Goal: Task Accomplishment & Management: Use online tool/utility

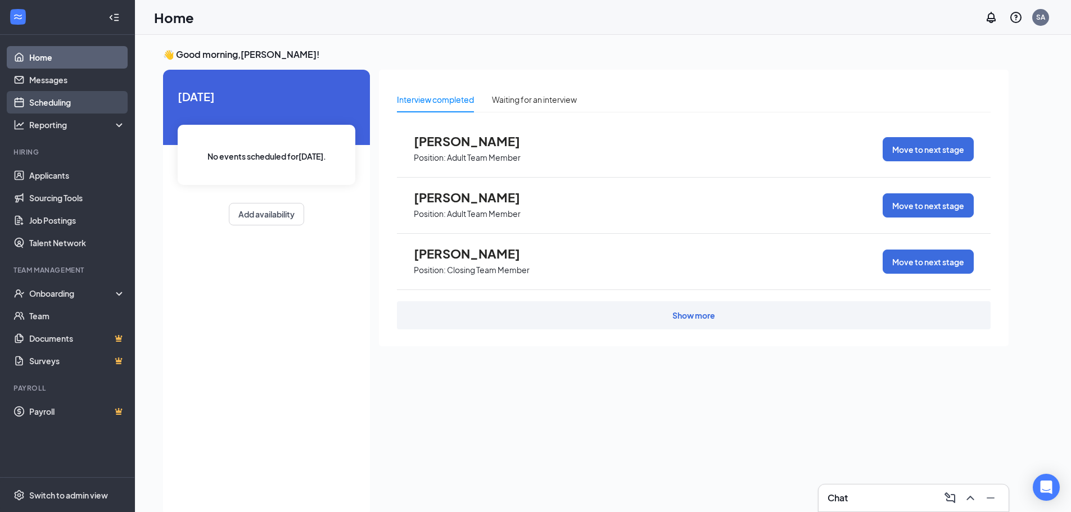
click at [70, 105] on link "Scheduling" at bounding box center [77, 102] width 96 height 22
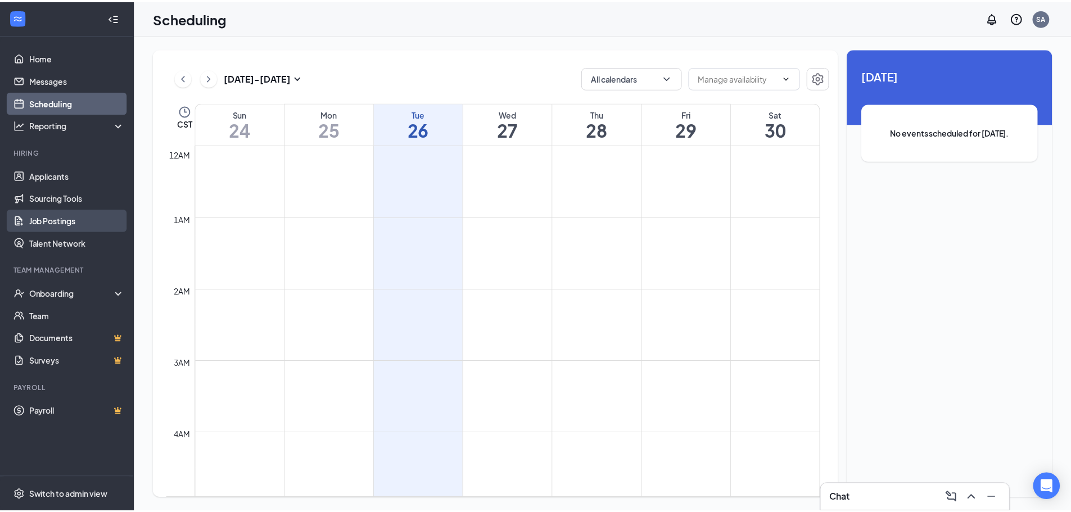
scroll to position [553, 0]
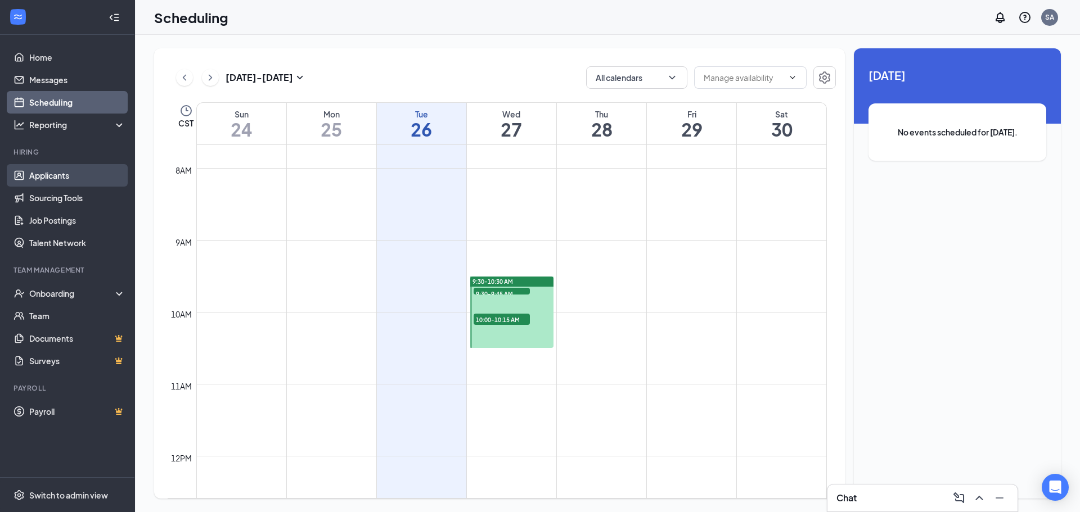
click at [61, 180] on link "Applicants" at bounding box center [77, 175] width 96 height 22
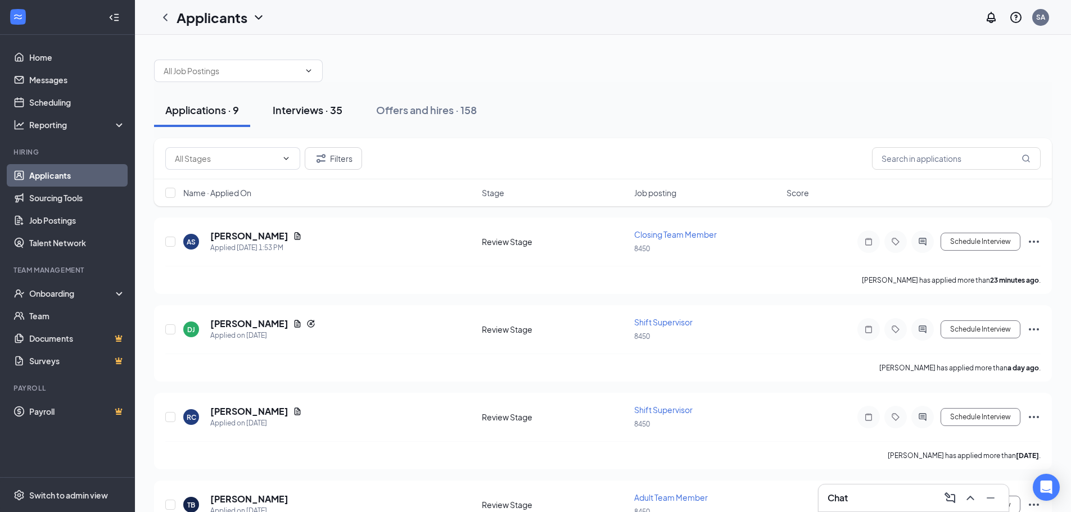
click at [317, 115] on div "Interviews · 35" at bounding box center [308, 110] width 70 height 14
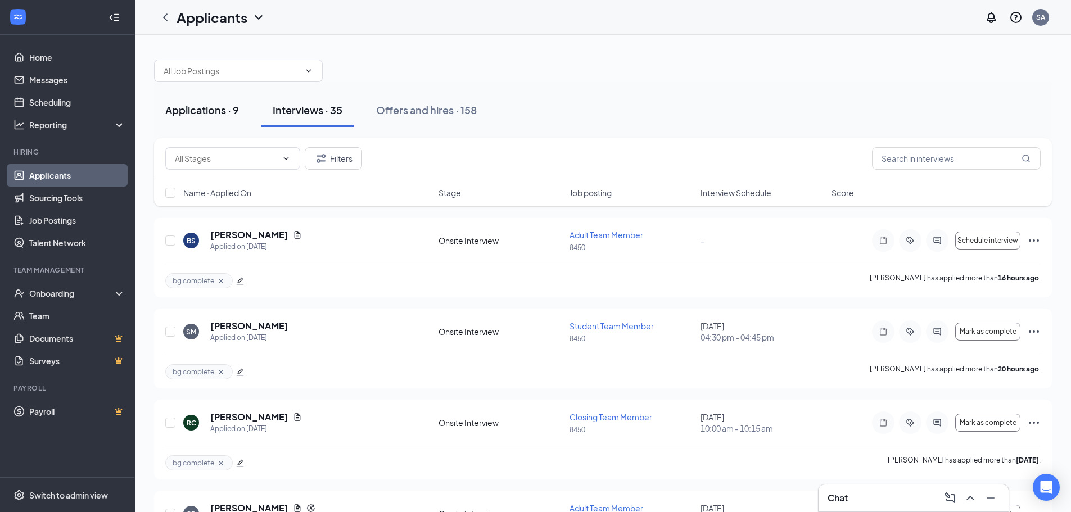
click at [224, 110] on div "Applications · 9" at bounding box center [202, 110] width 74 height 14
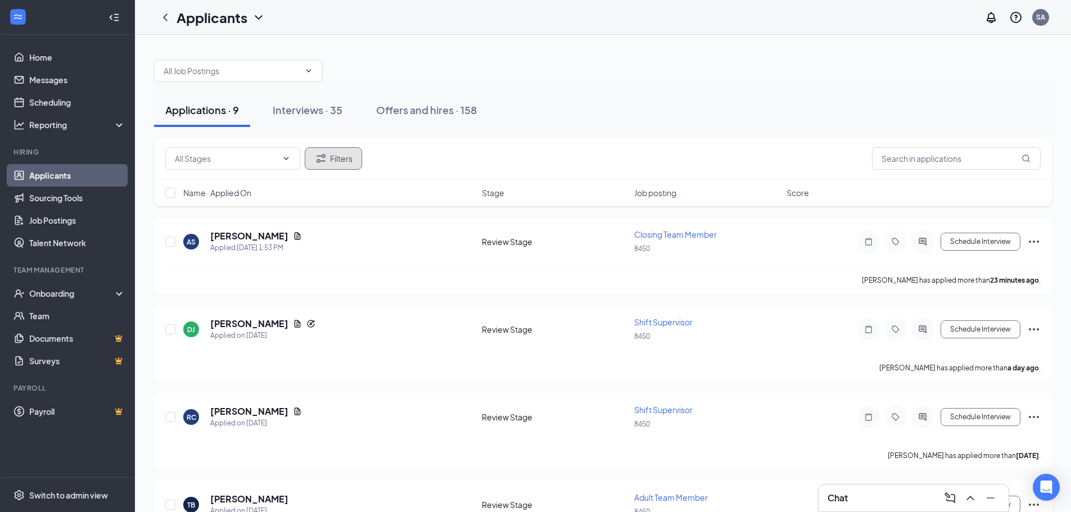
click at [337, 163] on button "Filters" at bounding box center [333, 158] width 57 height 22
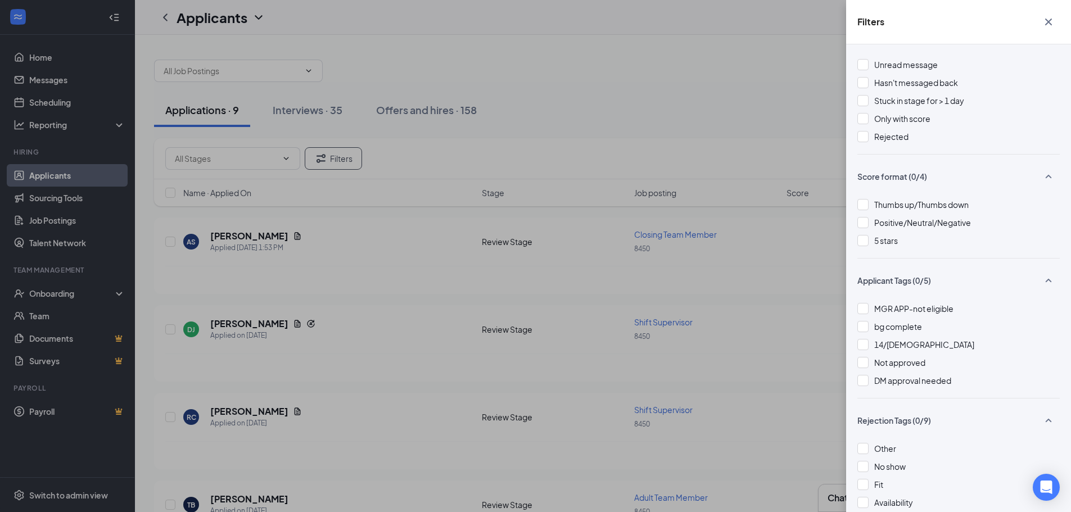
scroll to position [56, 0]
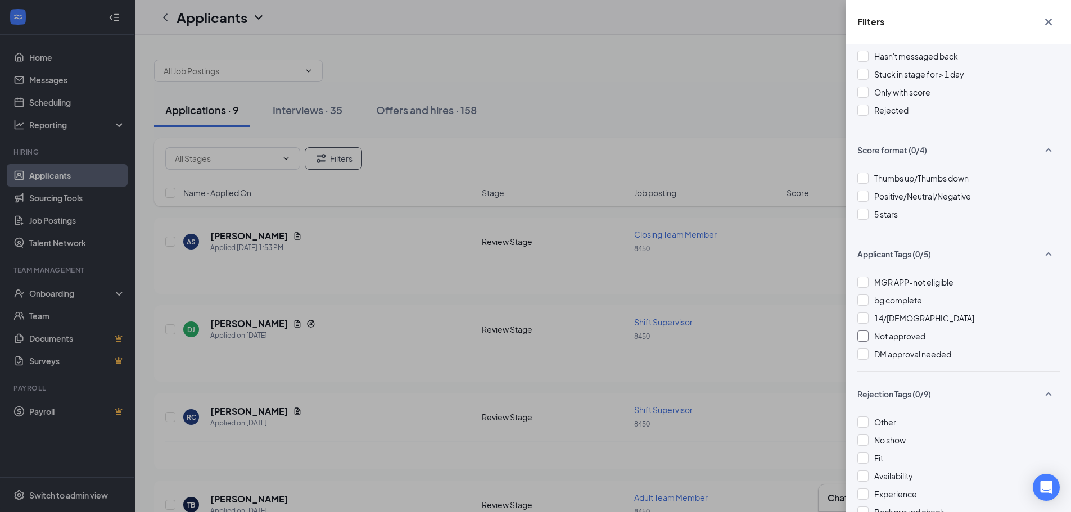
click at [864, 337] on div at bounding box center [862, 336] width 11 height 11
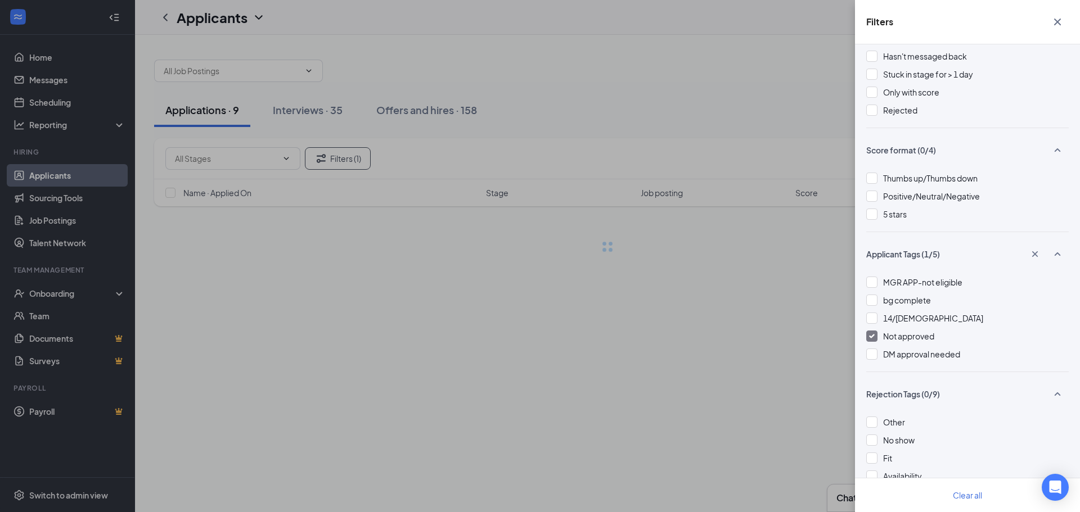
click at [826, 138] on div "Filters Applicant Status (0/5) Unread message Hasn't messaged back Stuck in sta…" at bounding box center [540, 256] width 1080 height 512
click at [808, 148] on div "Filters Applicant Status (0/5) Unread message Hasn't messaged back Stuck in sta…" at bounding box center [540, 256] width 1080 height 512
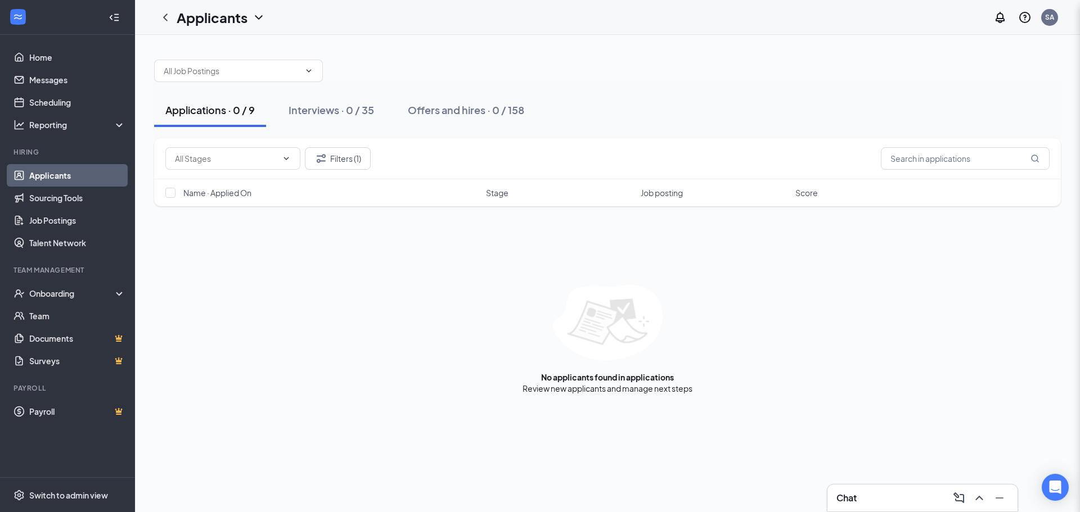
click at [916, 156] on div "Filters Applicant Status (0/5) Unread message Hasn't messaged back Stuck in sta…" at bounding box center [540, 256] width 1080 height 512
click at [917, 156] on input "text" at bounding box center [965, 158] width 169 height 22
type input "m"
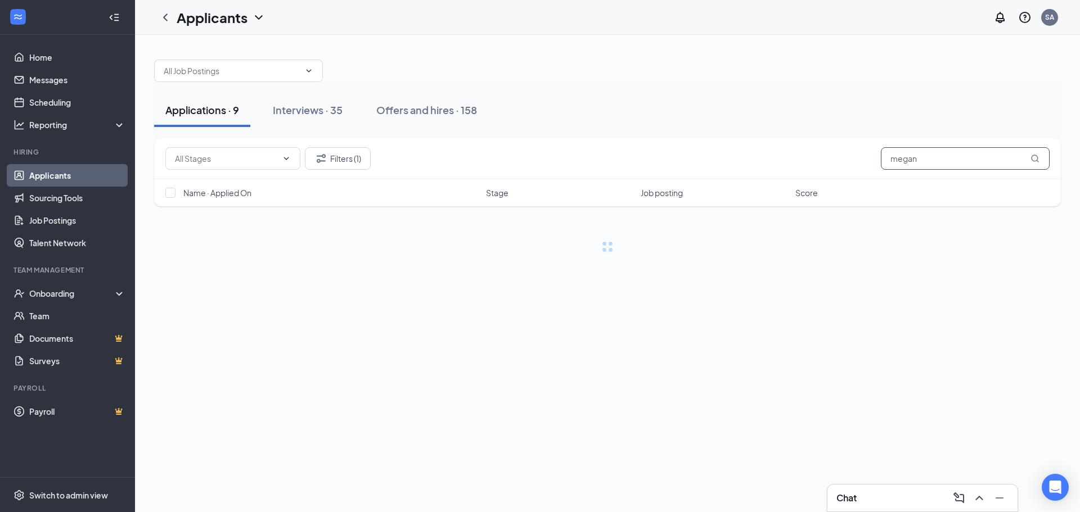
type input "megan"
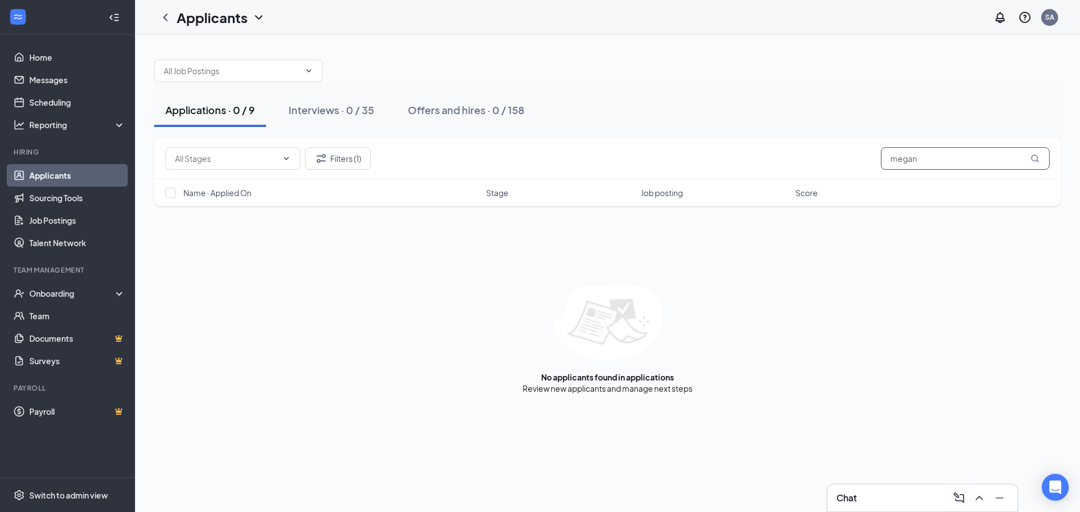
drag, startPoint x: 922, startPoint y: 160, endPoint x: 838, endPoint y: 170, distance: 84.9
click at [838, 170] on div "Filters (1) [PERSON_NAME]" at bounding box center [607, 158] width 906 height 41
click at [331, 108] on div "Interviews · 0 / 35" at bounding box center [330, 110] width 85 height 14
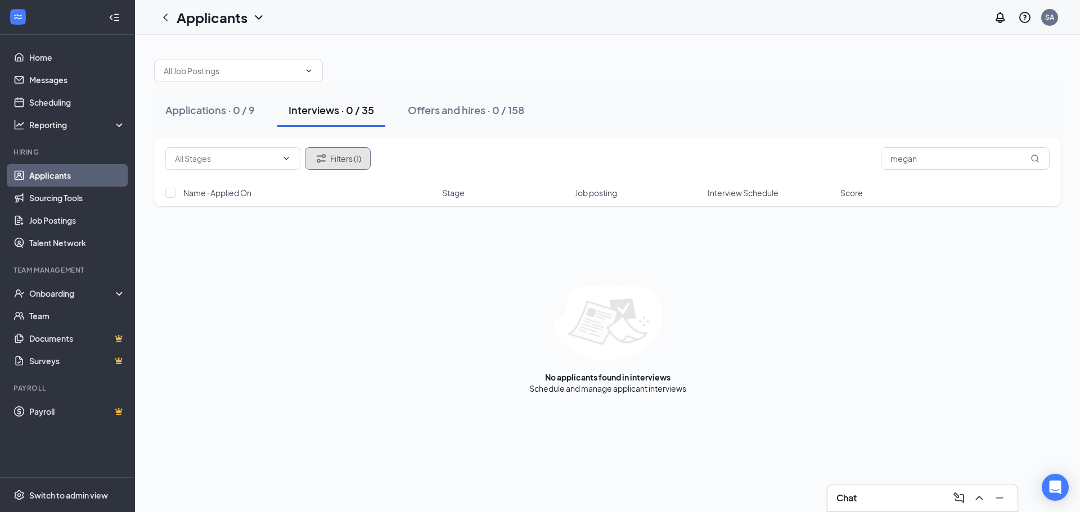
click at [338, 161] on button "Filters (1)" at bounding box center [338, 158] width 66 height 22
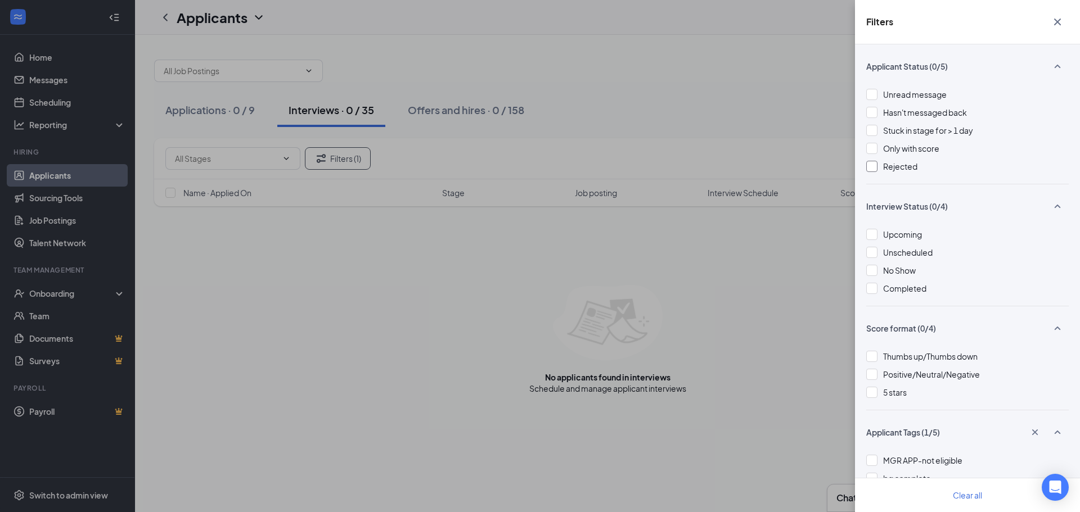
click at [878, 163] on div "Rejected" at bounding box center [967, 166] width 202 height 12
click at [643, 142] on div "Filters Applicant Status (1/5) Unread message Hasn't messaged back Stuck in sta…" at bounding box center [540, 256] width 1080 height 512
click at [239, 109] on div "Filters Applicant Status (1/5) Unread message Hasn't messaged back Stuck in sta…" at bounding box center [540, 256] width 1080 height 512
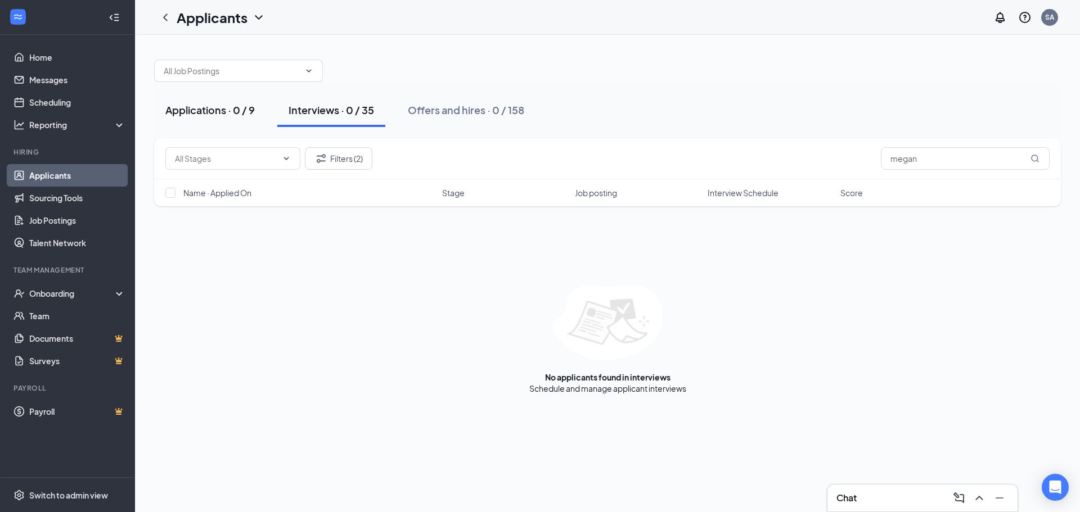
click at [243, 119] on button "Applications · 0 / 9" at bounding box center [210, 110] width 112 height 34
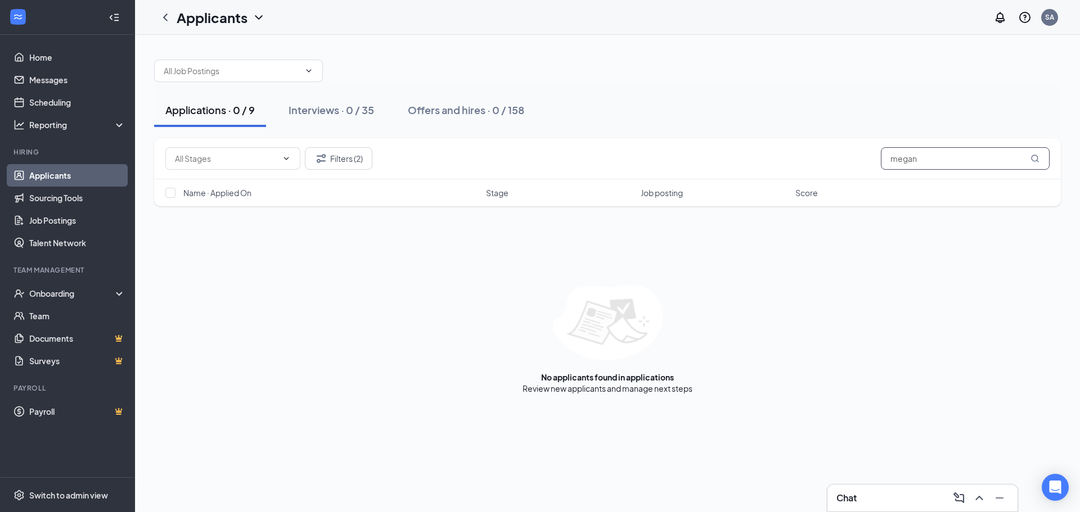
click at [925, 160] on input "megan" at bounding box center [965, 158] width 169 height 22
type input "megan tool"
click at [358, 168] on button "Filters (2)" at bounding box center [338, 158] width 67 height 22
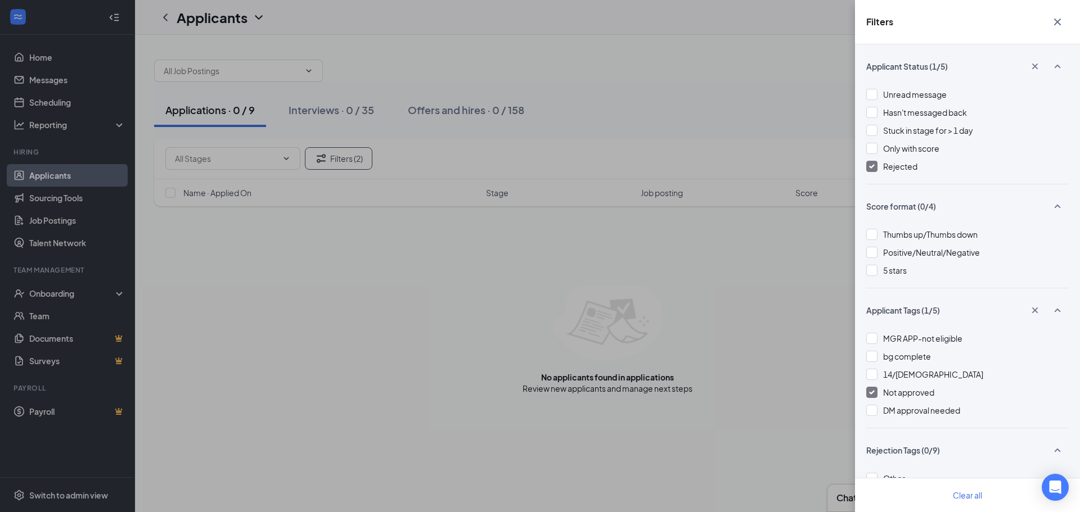
click at [873, 167] on img at bounding box center [872, 166] width 6 height 4
click at [873, 392] on img at bounding box center [872, 392] width 6 height 4
click at [354, 110] on div "Filters Applicant Status (0/5) Unread message Hasn't messaged back Stuck in sta…" at bounding box center [540, 256] width 1080 height 512
click at [268, 244] on div "Filters Applicant Status (0/5) Unread message Hasn't messaged back Stuck in sta…" at bounding box center [540, 256] width 1080 height 512
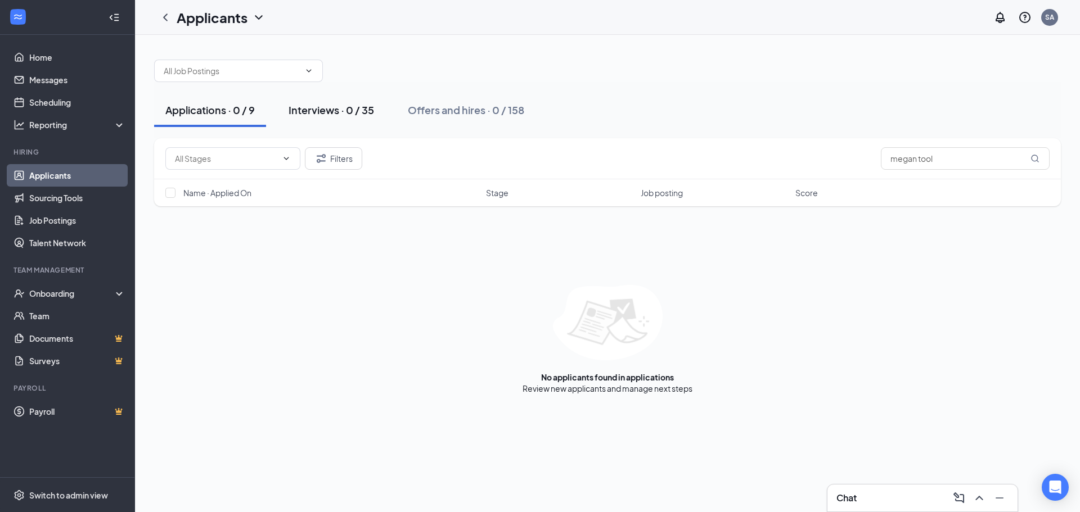
click at [333, 111] on div "Interviews · 0 / 35" at bounding box center [330, 110] width 85 height 14
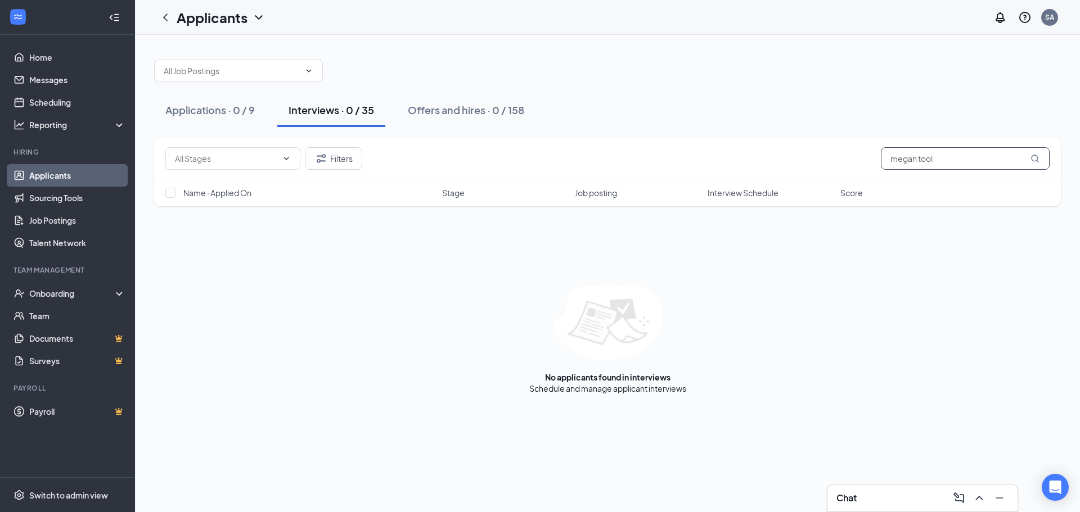
drag, startPoint x: 946, startPoint y: 161, endPoint x: 692, endPoint y: 204, distance: 258.4
click at [692, 204] on div "Filters [PERSON_NAME] tool Name · Applied On Stage Job posting Interview Schedu…" at bounding box center [607, 172] width 906 height 68
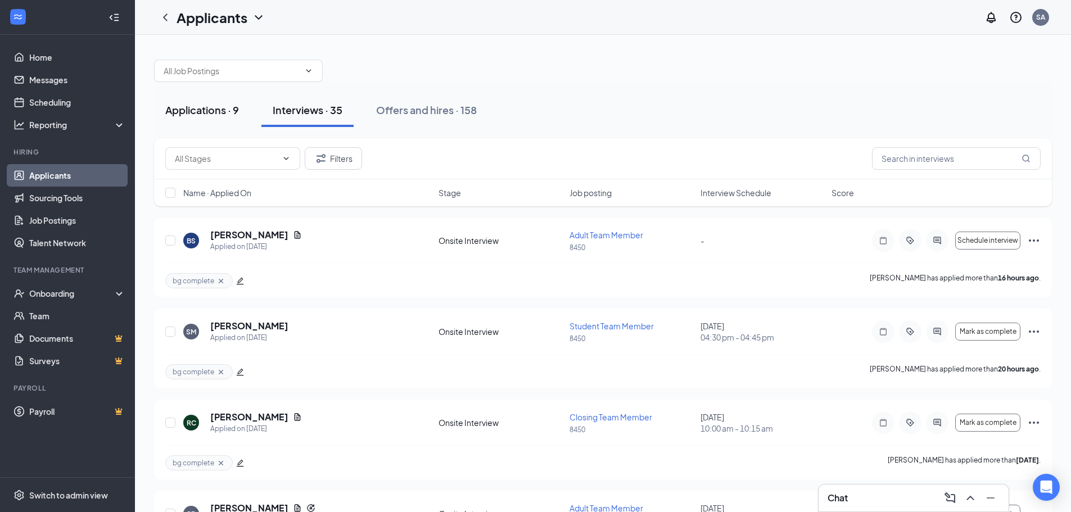
click at [180, 113] on div "Applications · 9" at bounding box center [202, 110] width 74 height 14
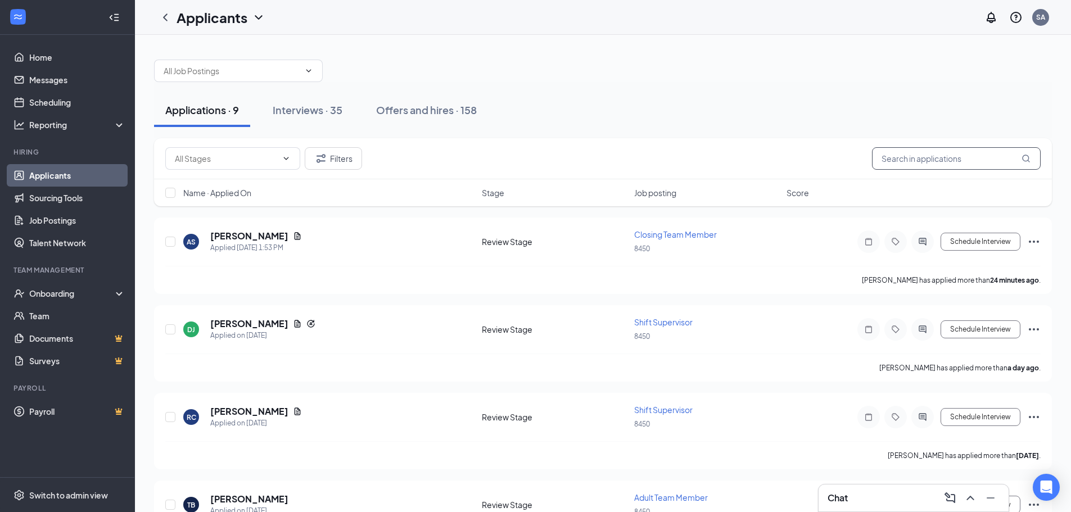
click at [933, 159] on input "text" at bounding box center [956, 158] width 169 height 22
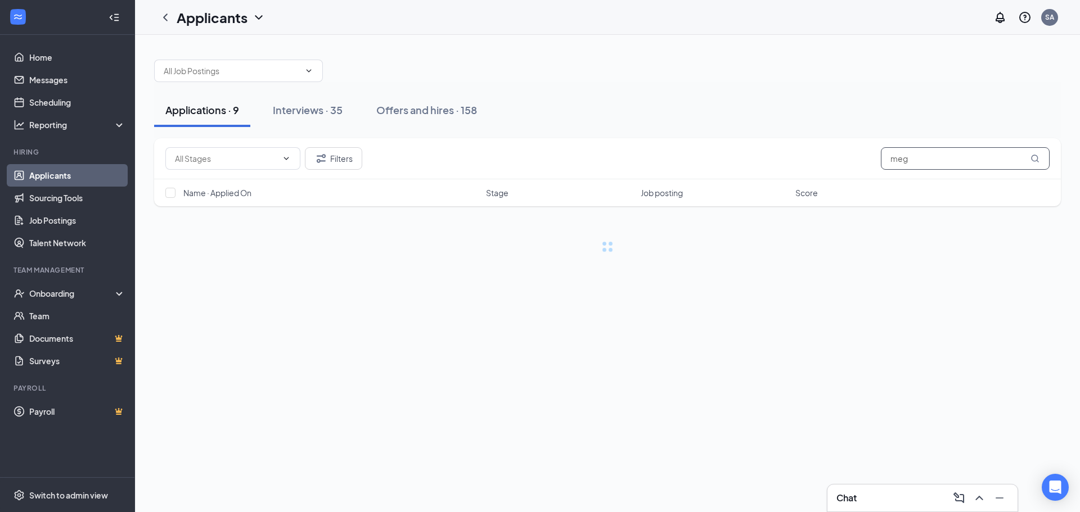
type input "meg"
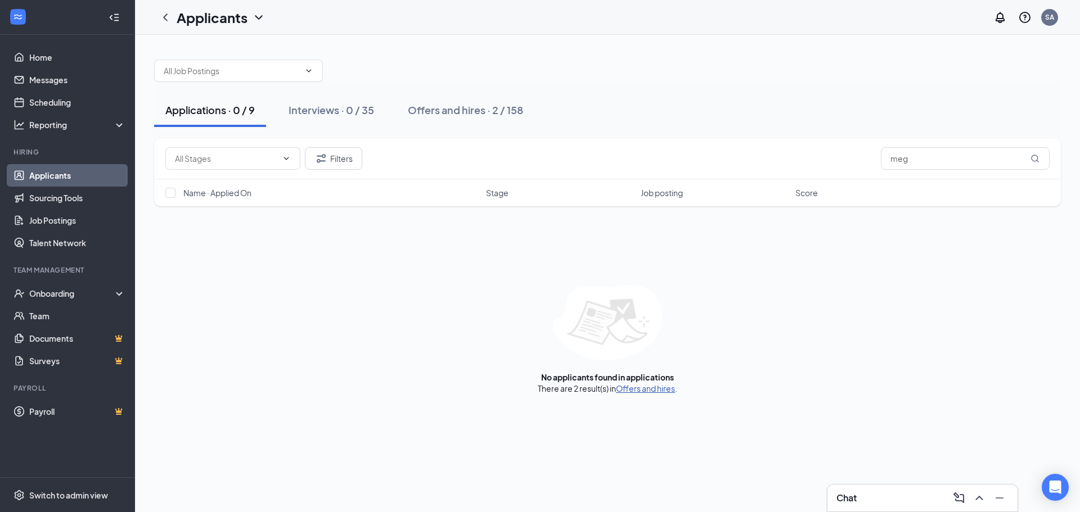
click at [653, 391] on link "Offers and hires" at bounding box center [645, 388] width 59 height 10
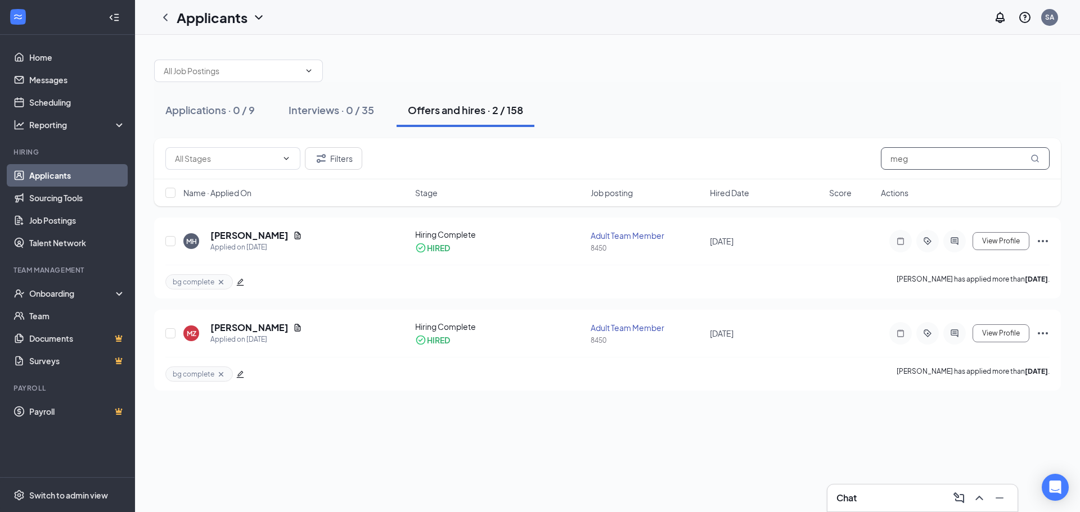
drag, startPoint x: 927, startPoint y: 153, endPoint x: 846, endPoint y: 152, distance: 80.4
click at [846, 152] on div "Filters meg" at bounding box center [607, 158] width 884 height 22
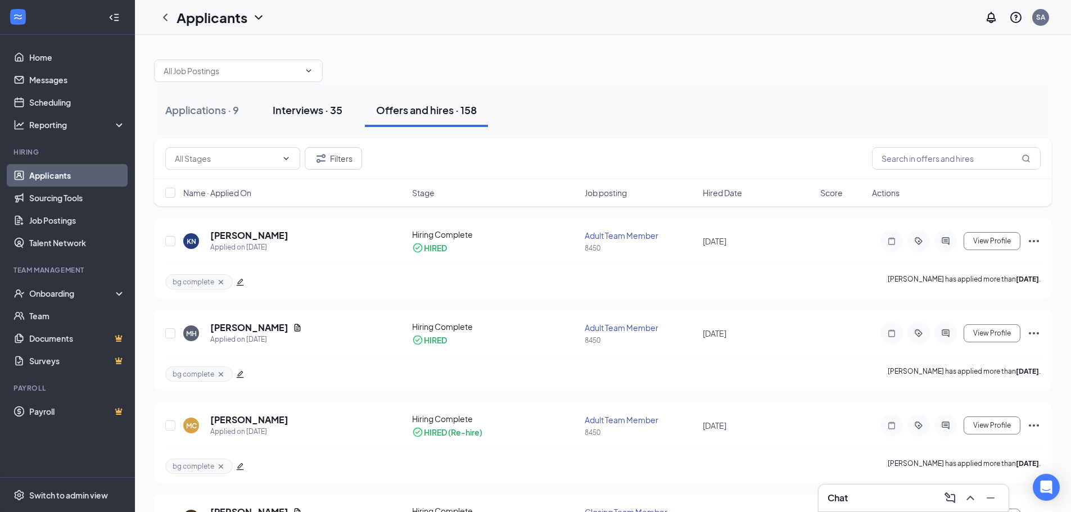
click at [316, 111] on div "Interviews · 35" at bounding box center [308, 110] width 70 height 14
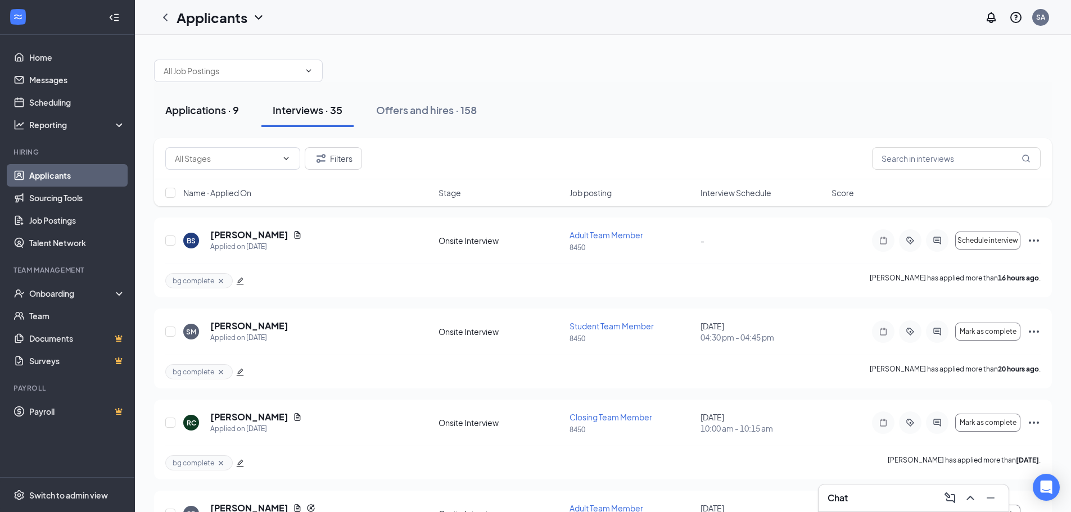
click at [206, 100] on button "Applications · 9" at bounding box center [202, 110] width 96 height 34
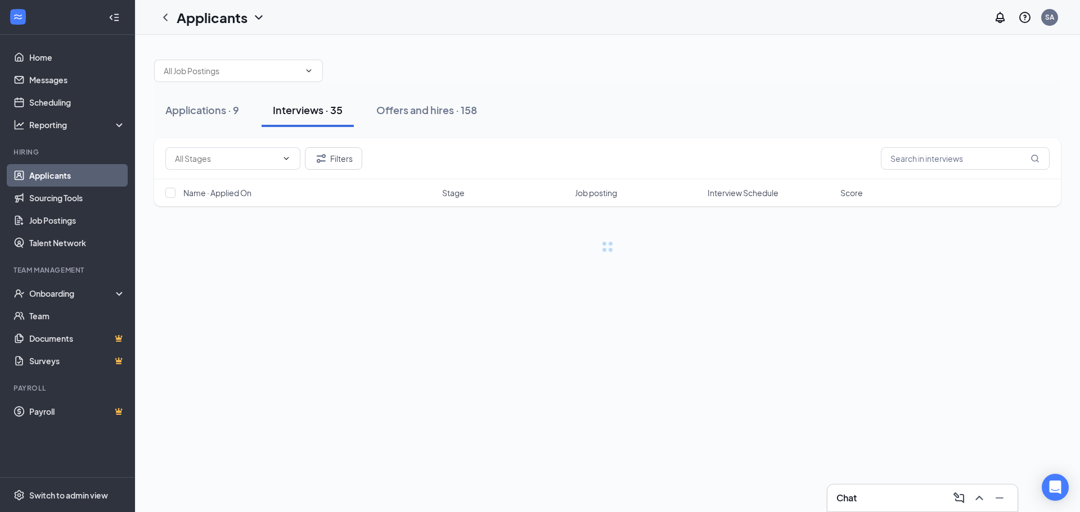
click at [208, 111] on div "Applications · 9" at bounding box center [202, 110] width 74 height 14
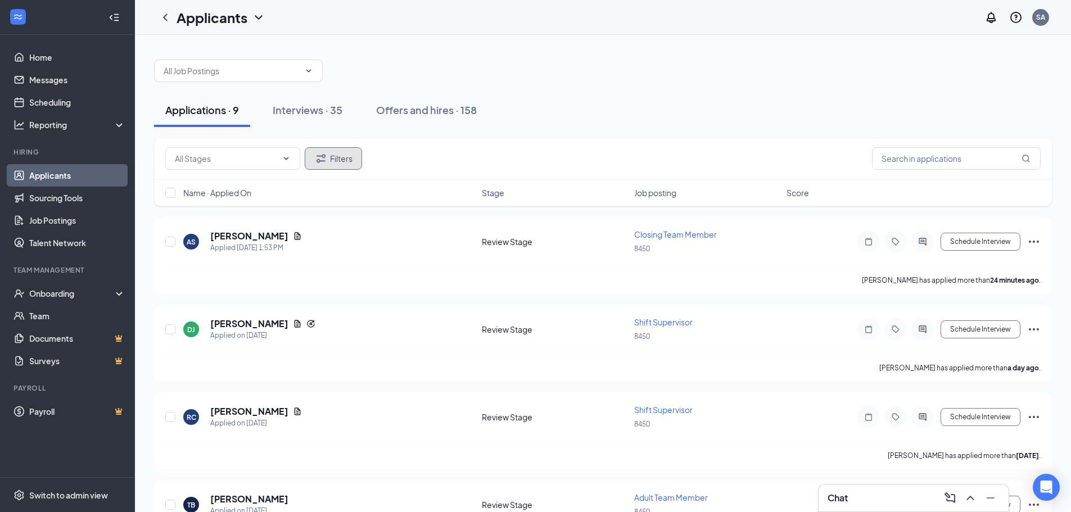
click at [349, 168] on button "Filters" at bounding box center [333, 158] width 57 height 22
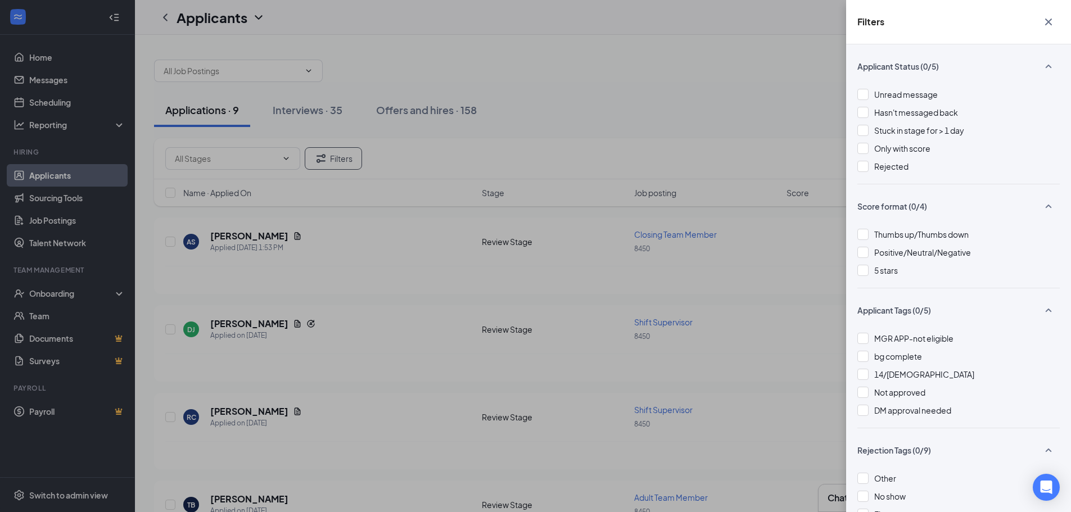
scroll to position [56, 0]
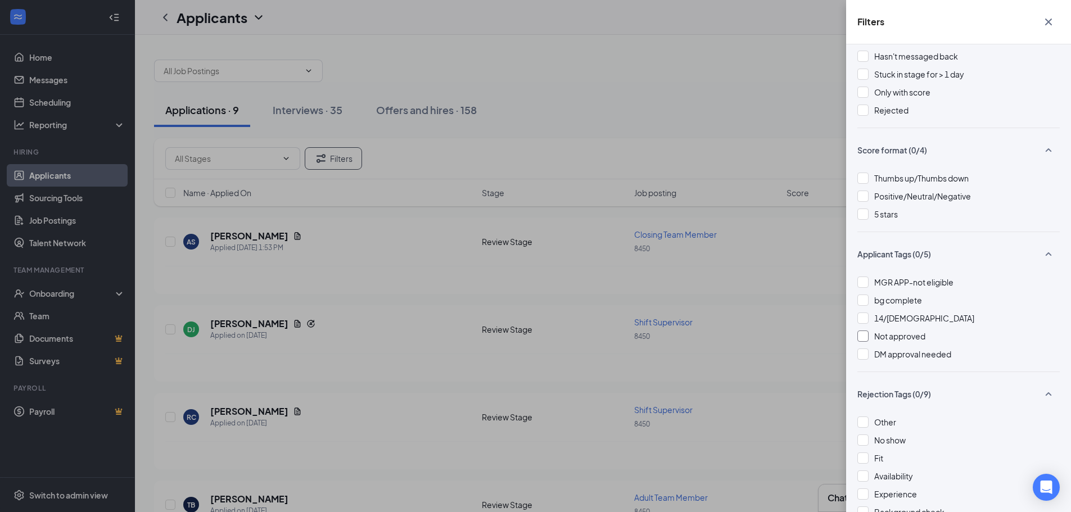
click at [864, 338] on div at bounding box center [862, 336] width 11 height 11
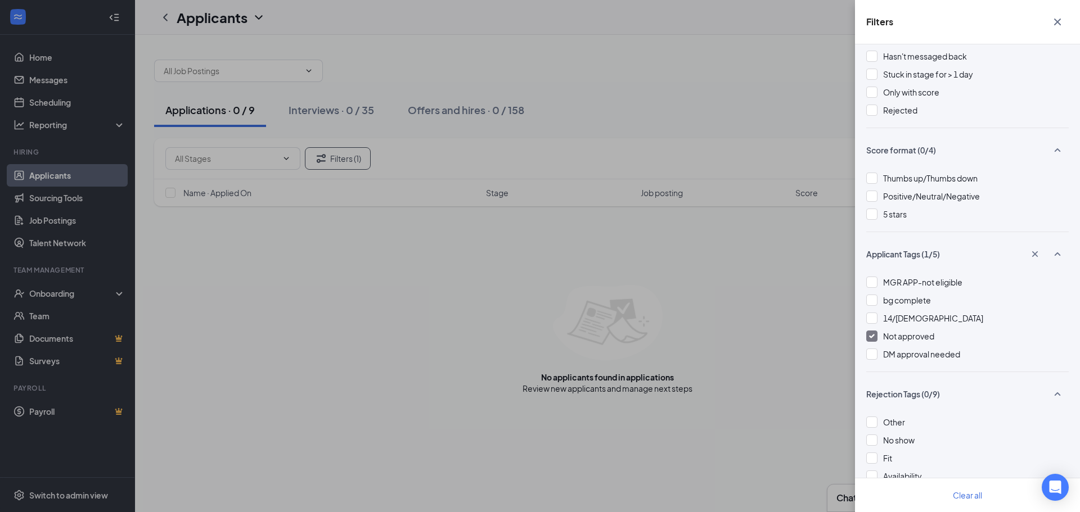
click at [341, 112] on div "Filters Applicant Status (0/5) Unread message Hasn't messaged back Stuck in sta…" at bounding box center [540, 256] width 1080 height 512
click at [870, 335] on img at bounding box center [872, 336] width 6 height 4
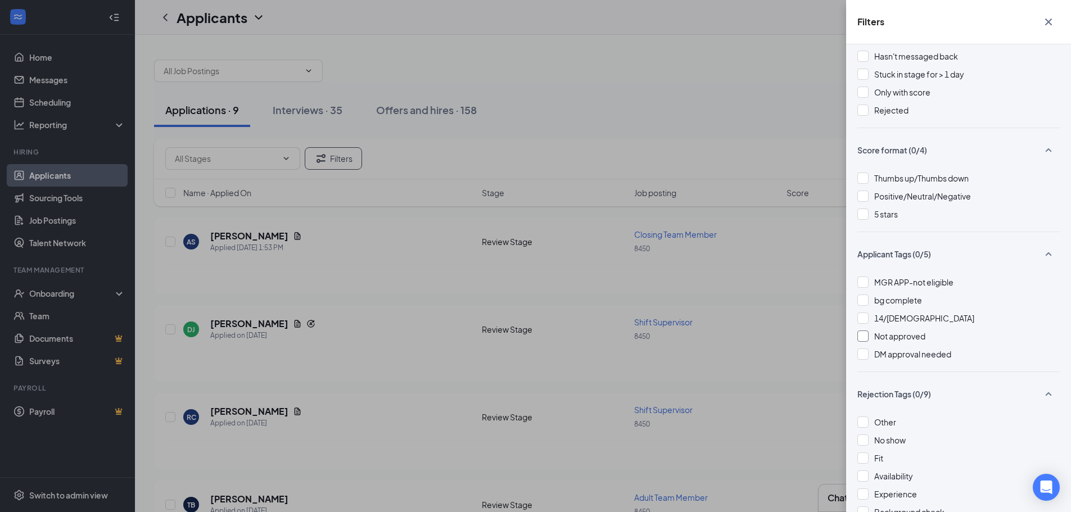
click at [747, 319] on div "Filters Applicant Status (0/5) Unread message Hasn't messaged back Stuck in sta…" at bounding box center [535, 256] width 1071 height 512
click at [381, 282] on div "Filters Applicant Status (0/5) Unread message Hasn't messaged back Stuck in sta…" at bounding box center [535, 256] width 1071 height 512
